Goal: Navigation & Orientation: Find specific page/section

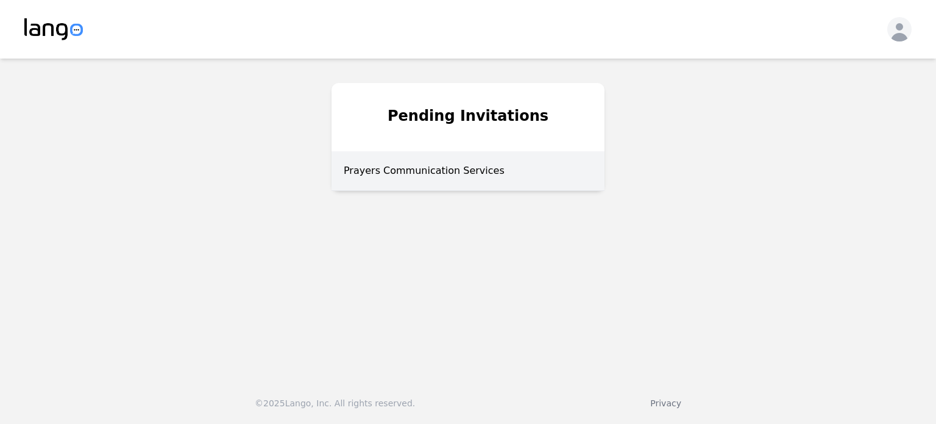
click at [471, 169] on div "Prayers Communication Services" at bounding box center [468, 171] width 273 height 40
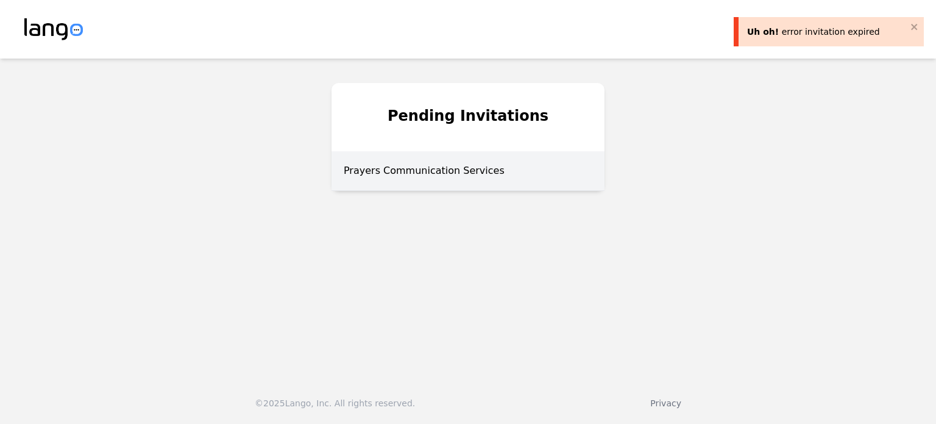
click at [416, 170] on div "Prayers Communication Services" at bounding box center [468, 171] width 273 height 40
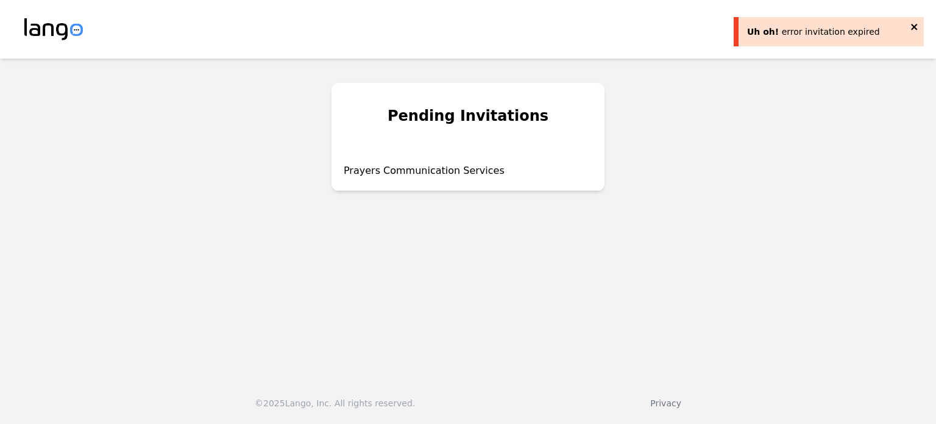
click at [914, 27] on icon "close" at bounding box center [914, 27] width 6 height 6
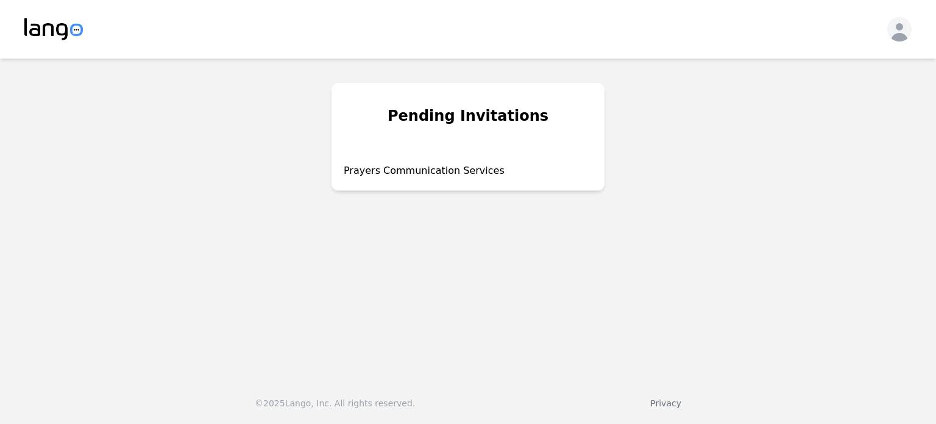
click at [893, 35] on icon "button" at bounding box center [900, 32] width 24 height 24
click at [838, 71] on p "Log out" at bounding box center [833, 69] width 32 height 12
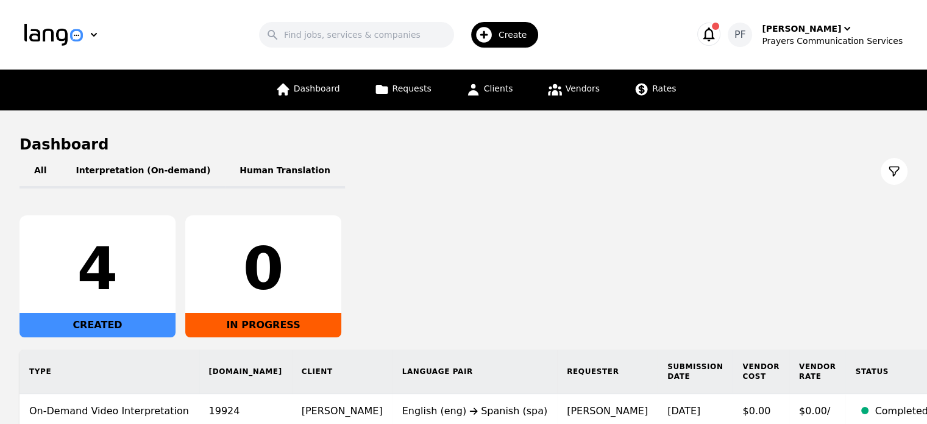
click at [717, 38] on icon "button" at bounding box center [708, 34] width 17 height 17
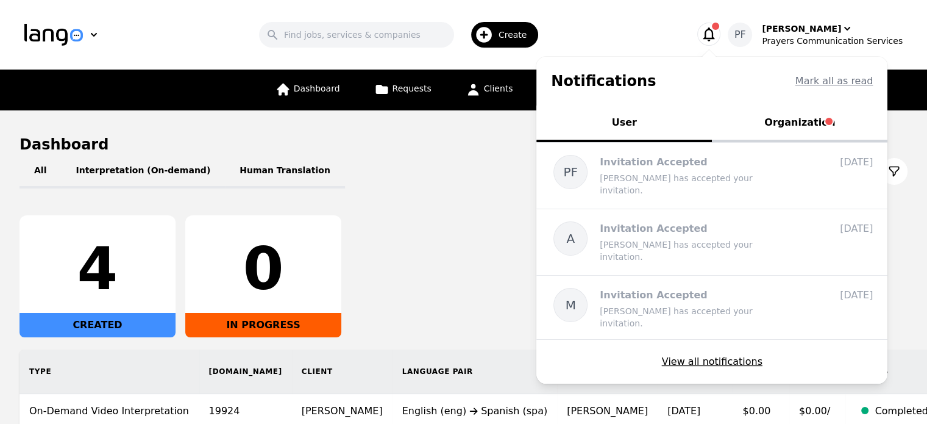
click at [796, 132] on button "Organization" at bounding box center [800, 123] width 176 height 37
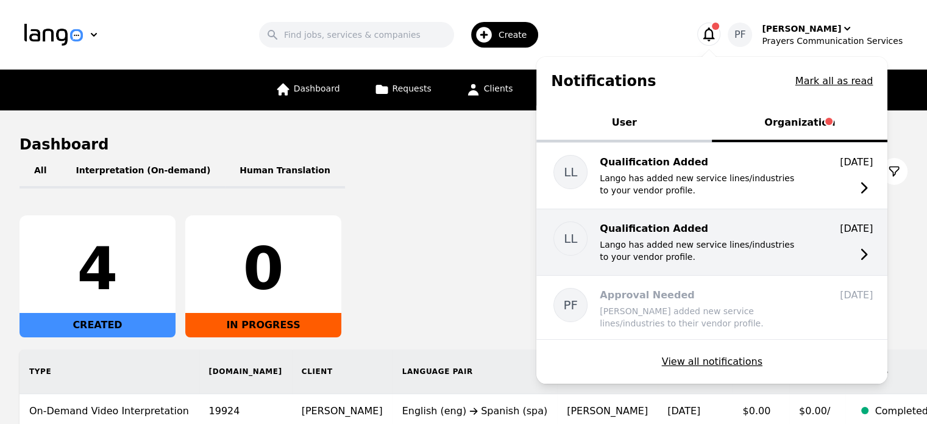
click at [747, 246] on p "Lango has added new service lines/industries to your vendor profile." at bounding box center [697, 250] width 195 height 24
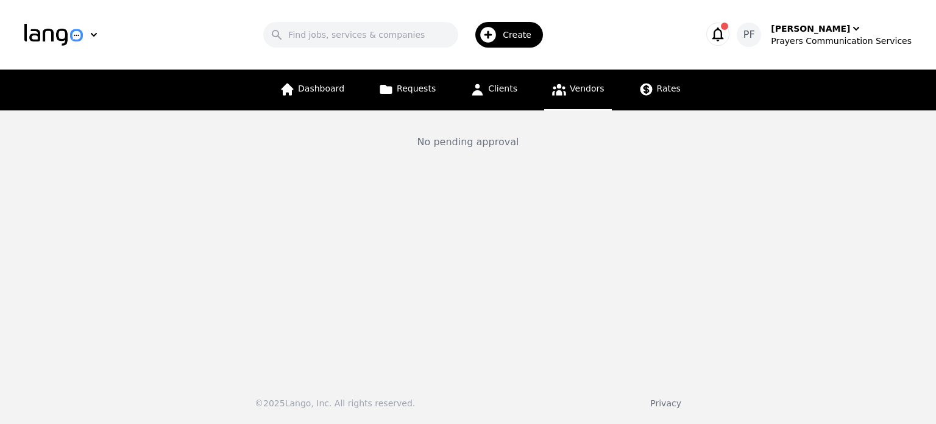
click at [727, 34] on icon "button" at bounding box center [718, 34] width 17 height 17
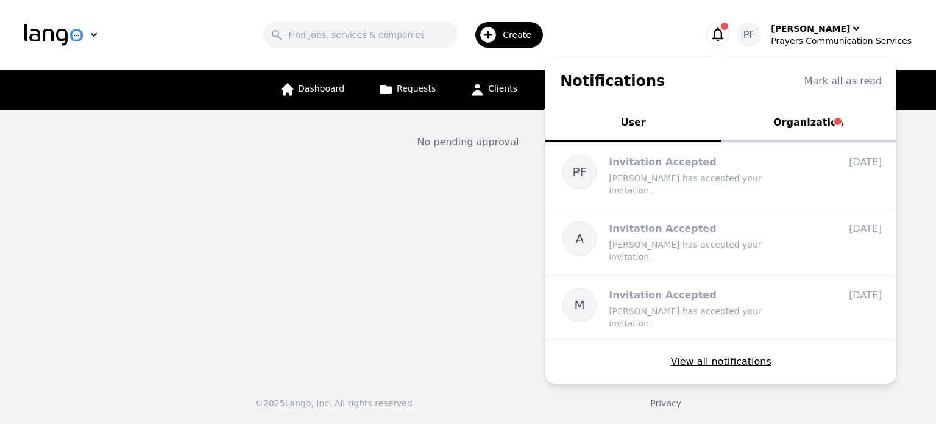
click at [795, 124] on button "Organization" at bounding box center [809, 123] width 176 height 37
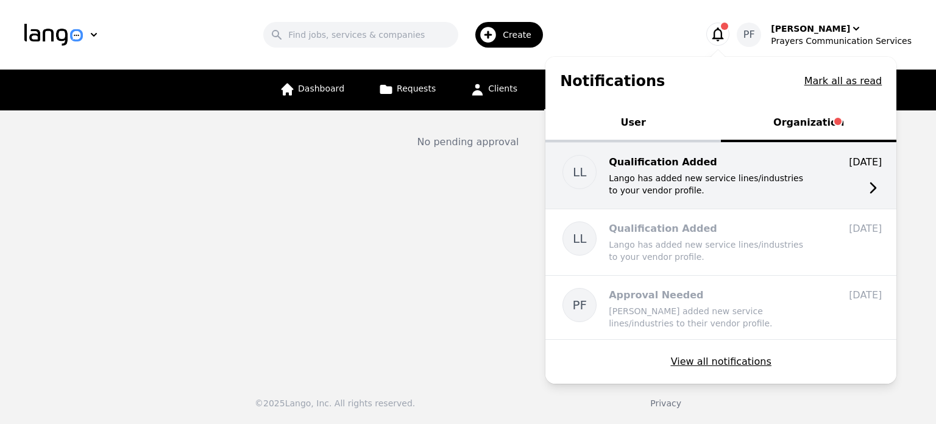
click at [745, 163] on p "Qualification Added" at bounding box center [706, 162] width 195 height 15
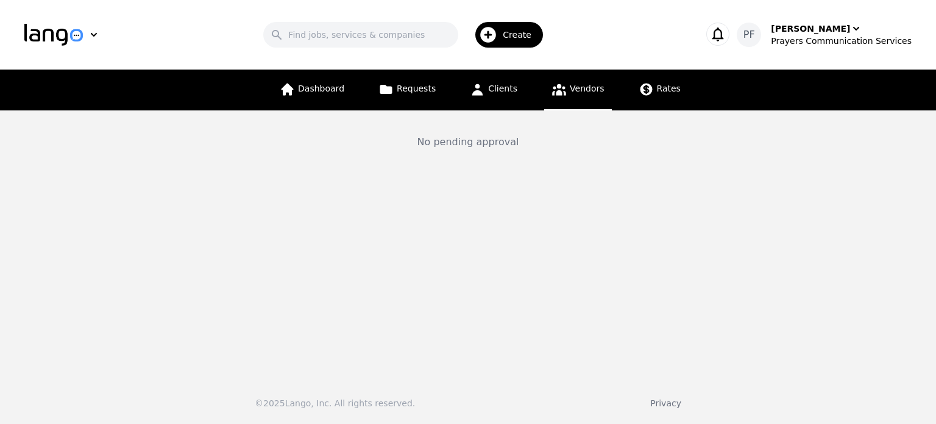
click at [727, 30] on icon "button" at bounding box center [718, 34] width 17 height 17
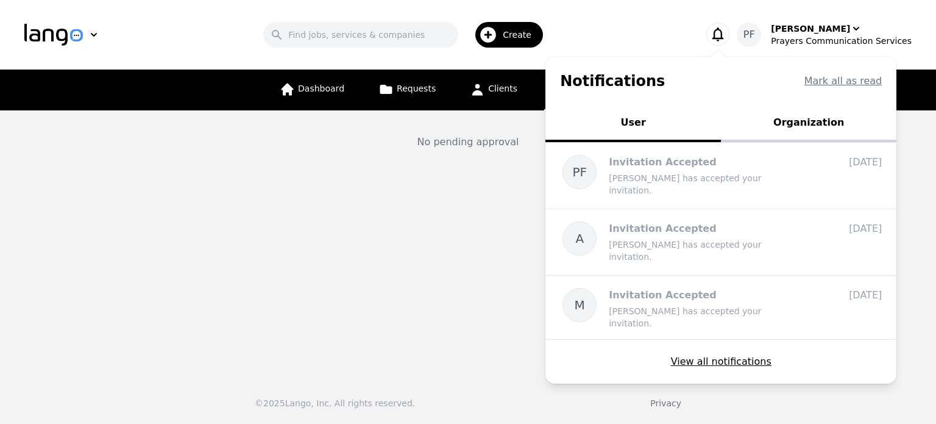
click at [820, 114] on button "Organization" at bounding box center [809, 123] width 176 height 37
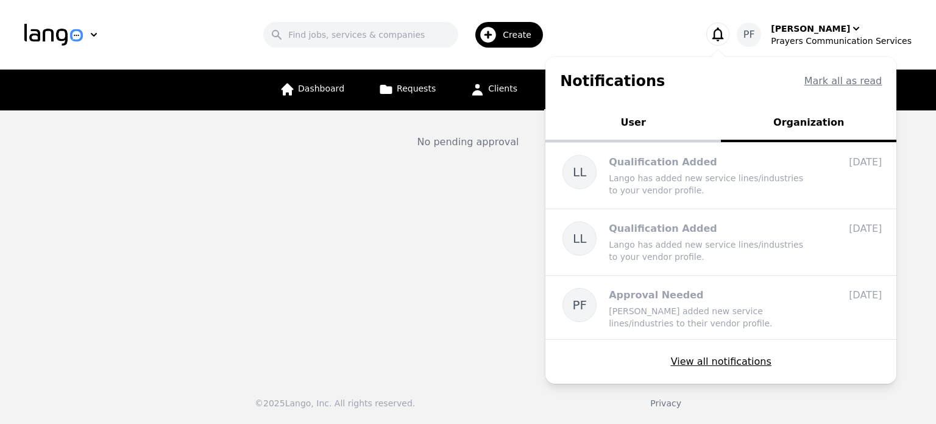
click at [500, 231] on main "No pending approval" at bounding box center [468, 238] width 936 height 257
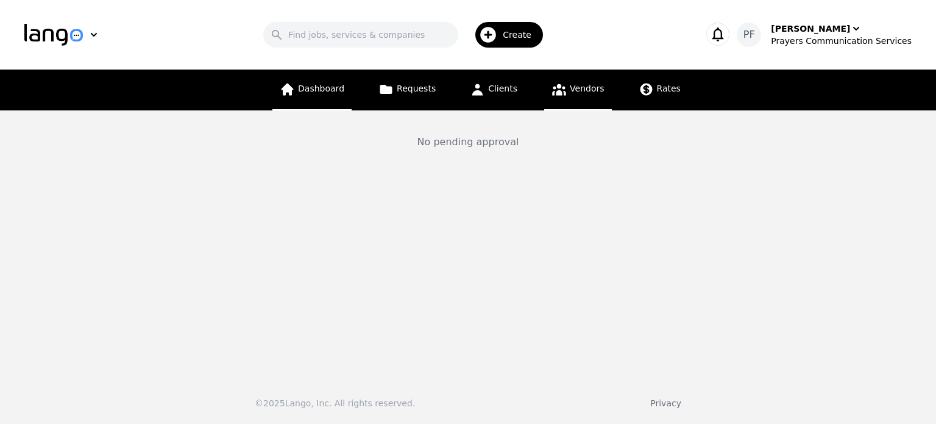
click at [339, 79] on link "Dashboard" at bounding box center [311, 89] width 79 height 41
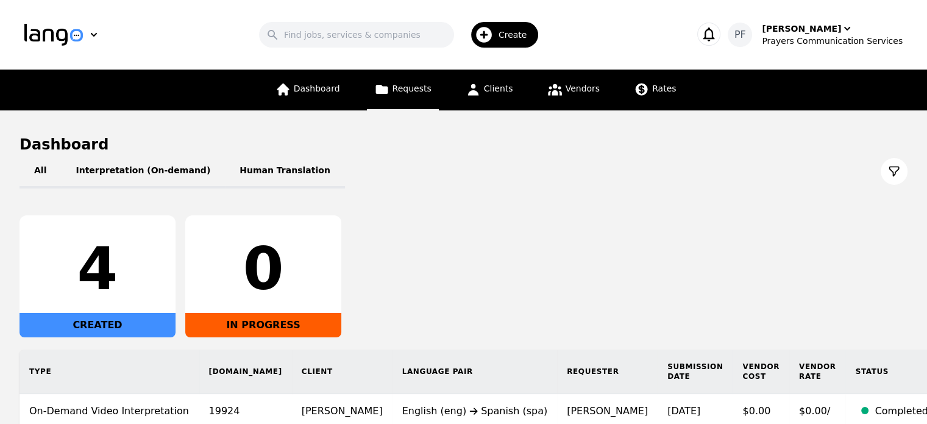
click at [419, 92] on span "Requests" at bounding box center [412, 89] width 39 height 10
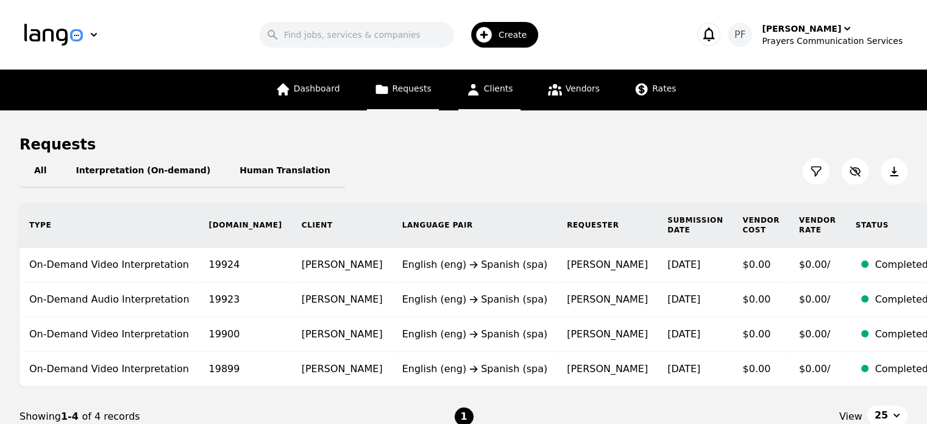
click at [475, 92] on icon at bounding box center [473, 90] width 11 height 12
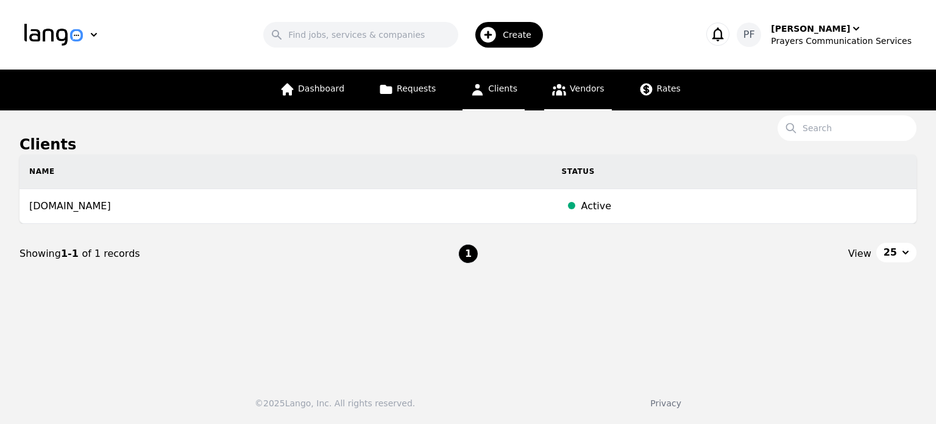
click at [580, 90] on span "Vendors" at bounding box center [587, 89] width 34 height 10
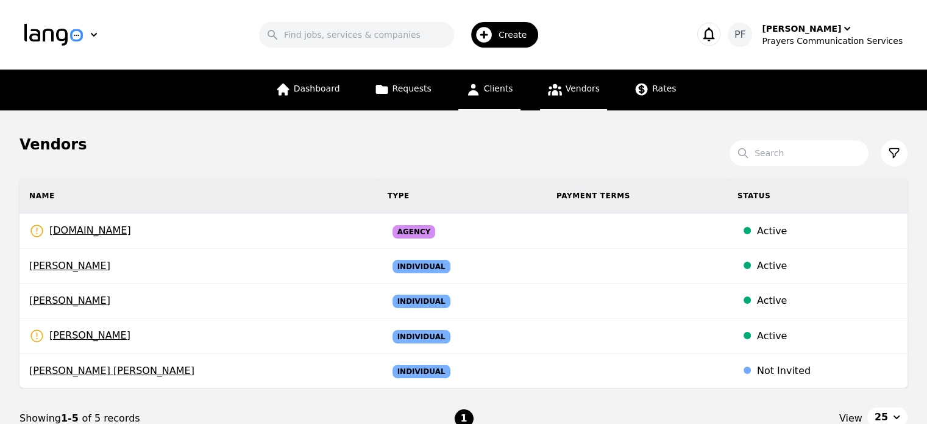
click at [497, 78] on link "Clients" at bounding box center [489, 89] width 62 height 41
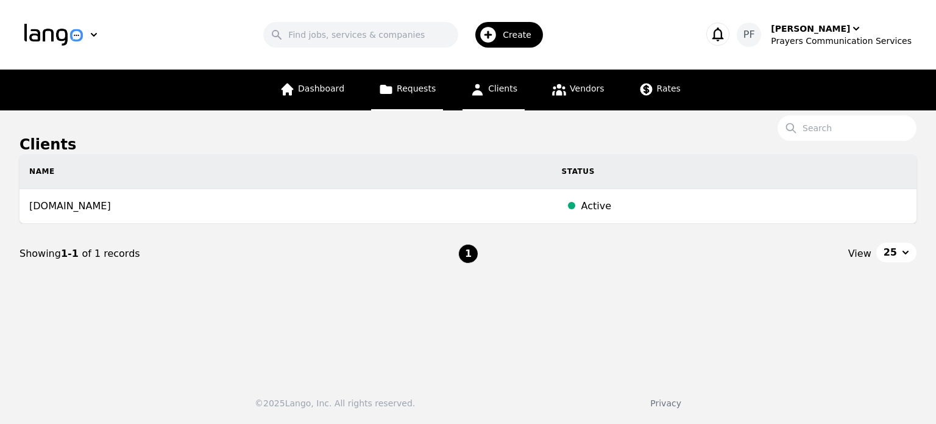
click at [417, 96] on link "Requests" at bounding box center [407, 89] width 72 height 41
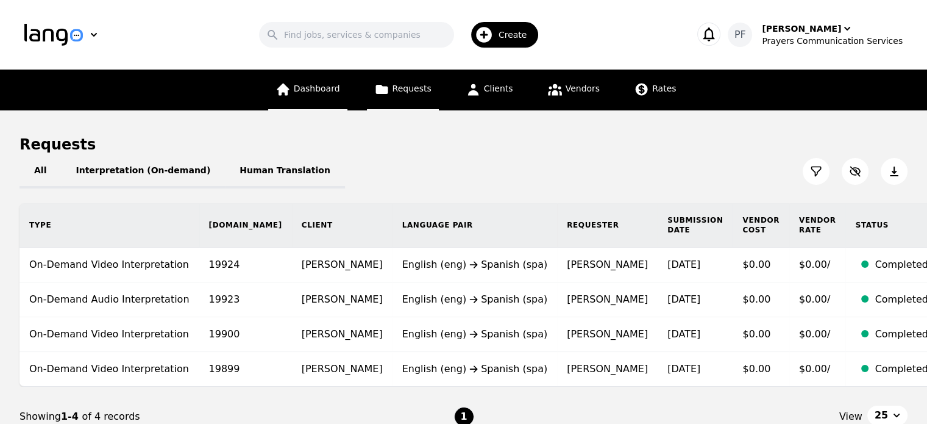
click at [305, 90] on span "Dashboard" at bounding box center [317, 89] width 46 height 10
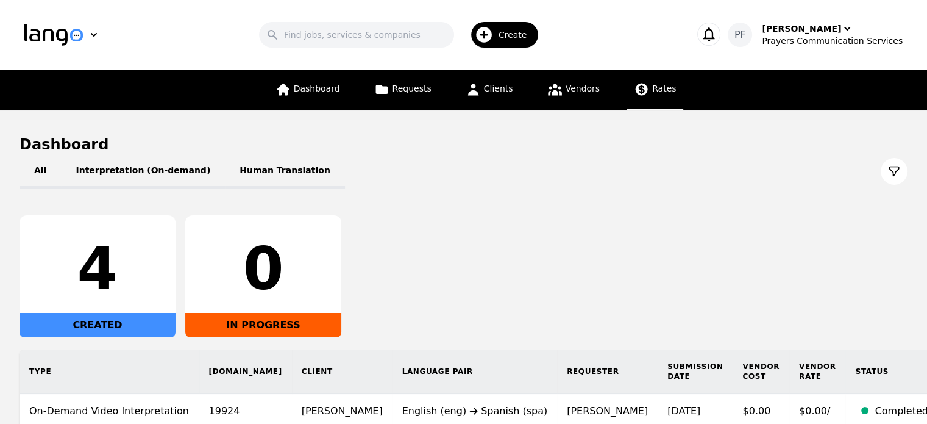
click at [663, 105] on link "Rates" at bounding box center [655, 89] width 57 height 41
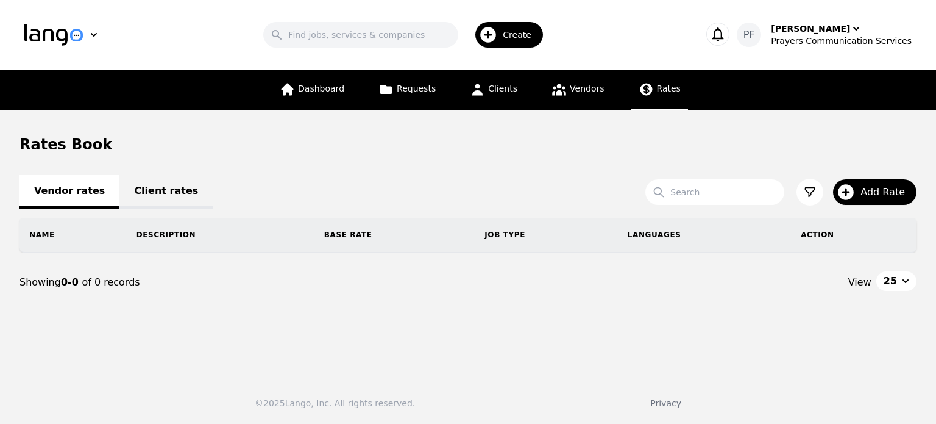
click at [141, 188] on link "Client rates" at bounding box center [165, 192] width 93 height 34
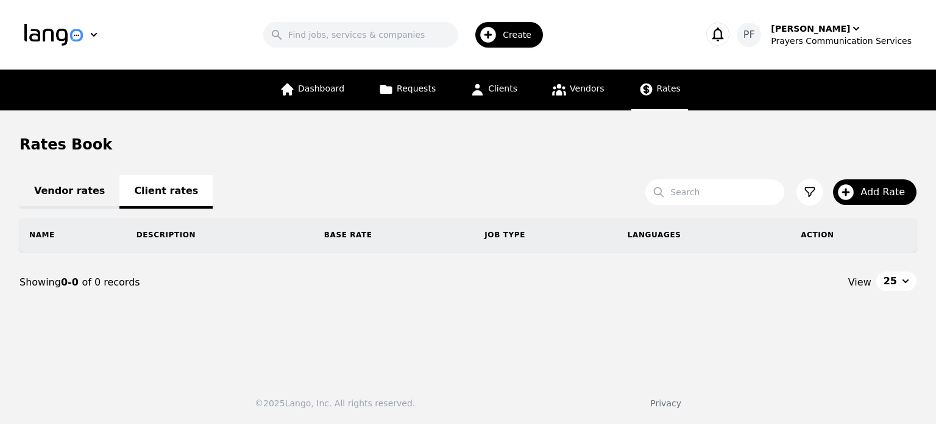
click at [81, 194] on link "Vendor rates" at bounding box center [70, 192] width 100 height 34
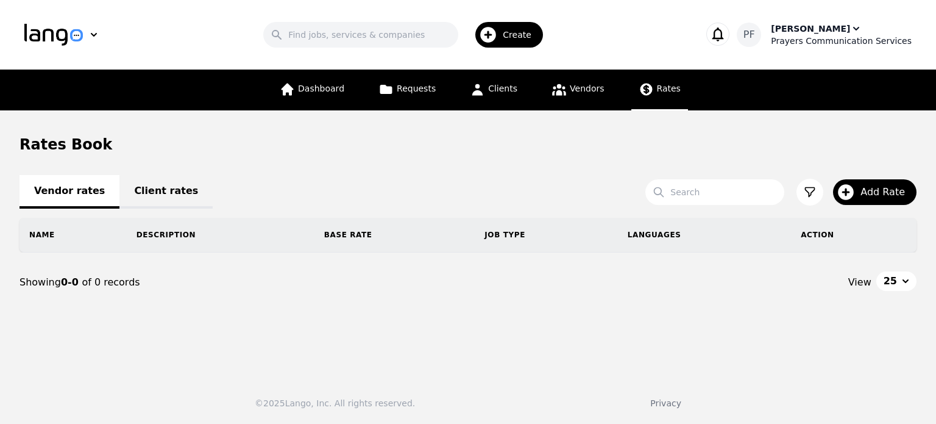
click at [824, 35] on div "Prayers Communication Services" at bounding box center [841, 41] width 141 height 12
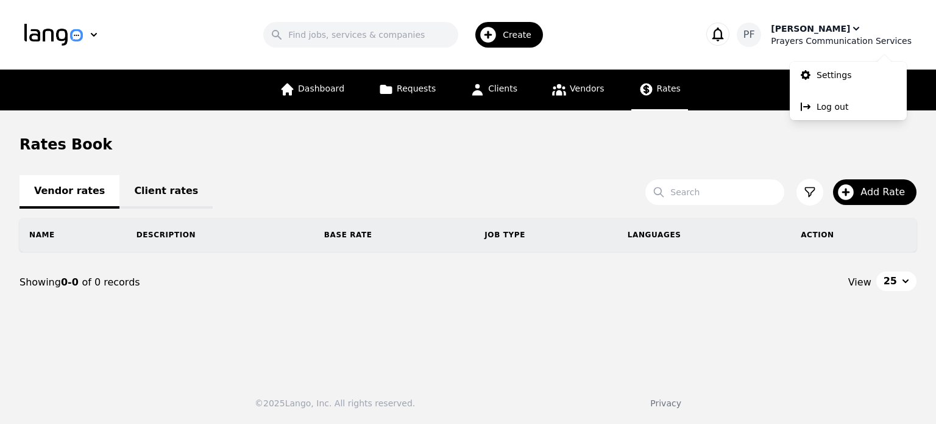
click at [824, 35] on div "Prayers Communication Services" at bounding box center [841, 41] width 141 height 12
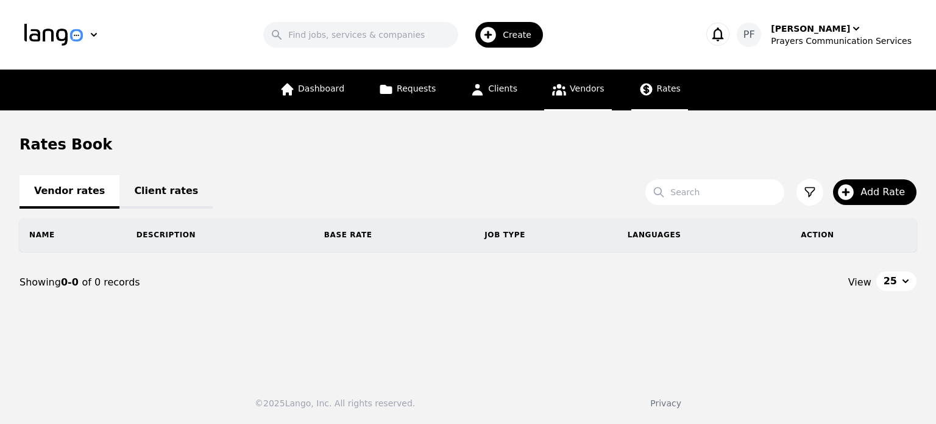
click at [580, 88] on span "Vendors" at bounding box center [587, 89] width 34 height 10
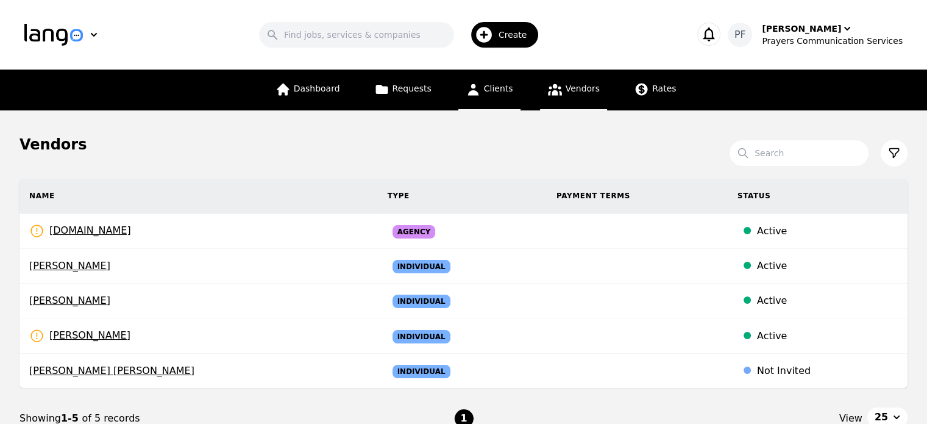
click at [495, 82] on link "Clients" at bounding box center [489, 89] width 62 height 41
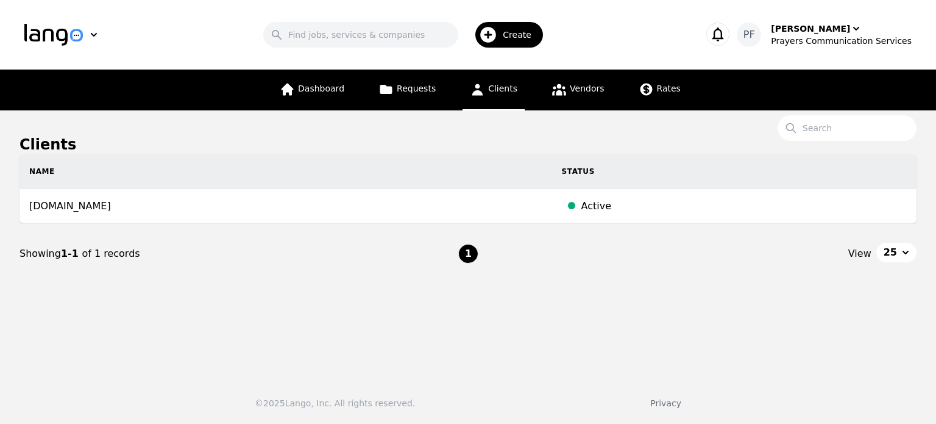
click at [371, 93] on div "Dashboard Requests Clients Vendors Rates" at bounding box center [480, 89] width 416 height 41
click at [394, 88] on icon at bounding box center [386, 89] width 15 height 15
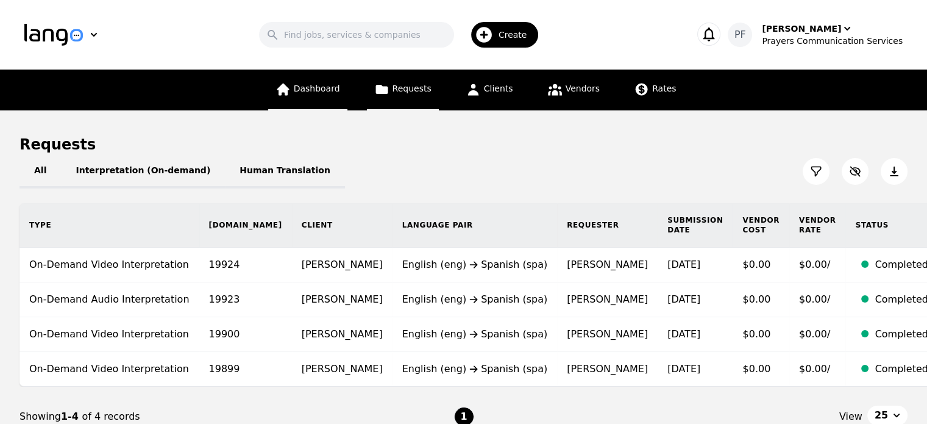
click at [313, 90] on span "Dashboard" at bounding box center [317, 89] width 46 height 10
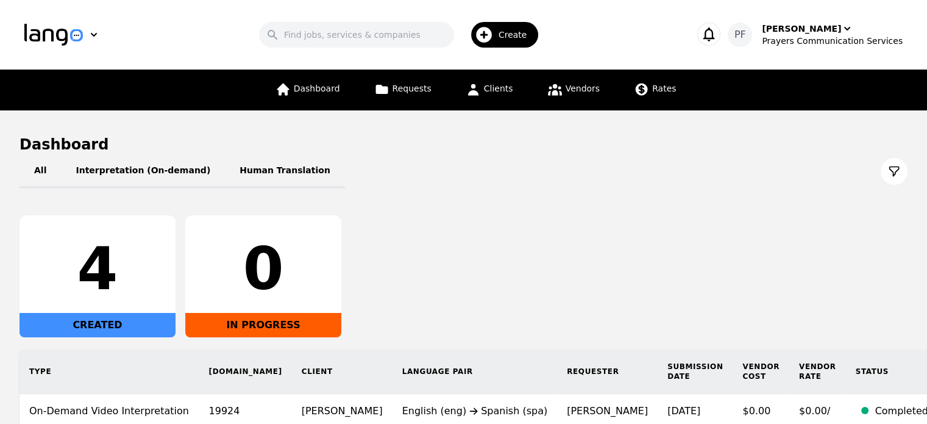
click at [125, 329] on div "CREATED" at bounding box center [98, 325] width 156 height 24
click at [305, 93] on span "Dashboard" at bounding box center [317, 89] width 46 height 10
click at [185, 175] on button "Interpretation (On-demand)" at bounding box center [143, 171] width 164 height 34
click at [248, 164] on button "Human Translation" at bounding box center [285, 171] width 120 height 34
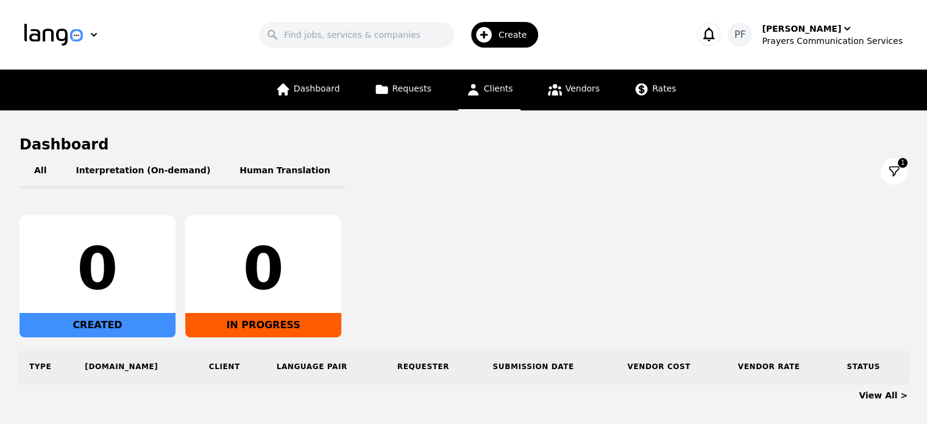
click at [487, 79] on link "Clients" at bounding box center [489, 89] width 62 height 41
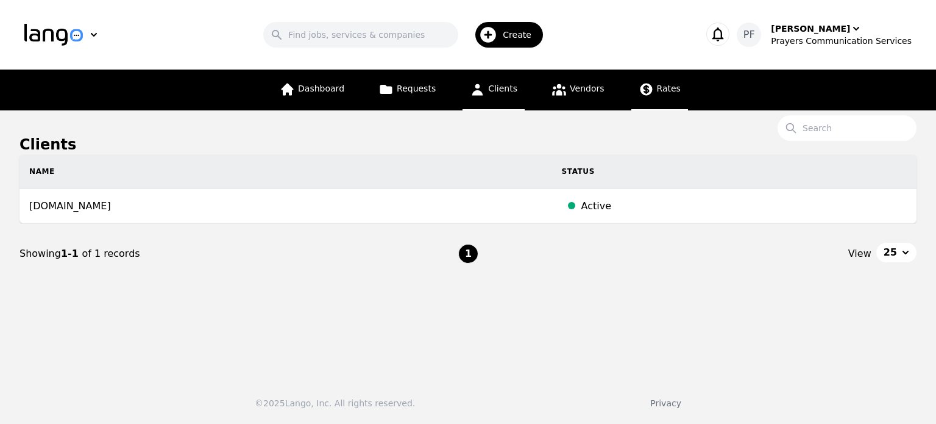
click at [661, 87] on span "Rates" at bounding box center [669, 89] width 24 height 10
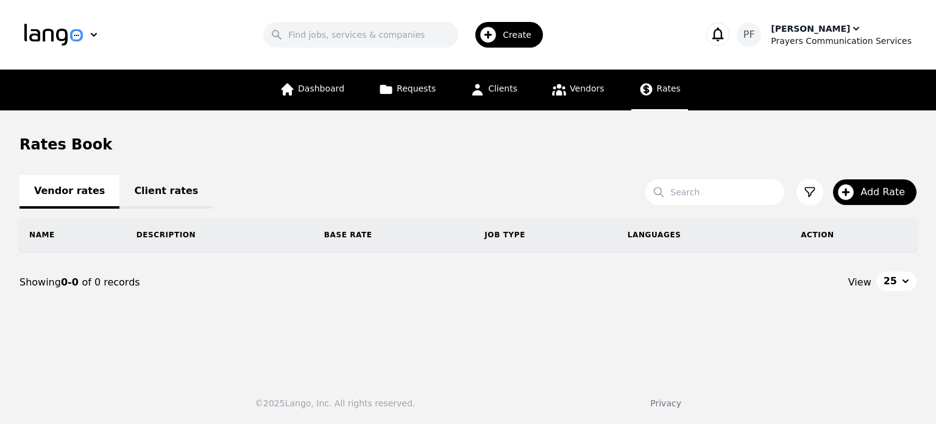
click at [825, 27] on div "Pedro Frias" at bounding box center [810, 29] width 79 height 12
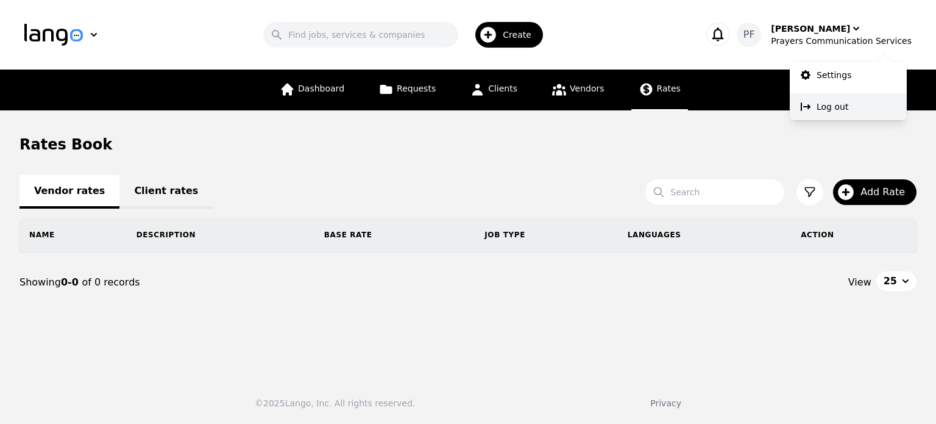
click at [811, 112] on icon at bounding box center [806, 107] width 12 height 12
